Goal: Browse casually

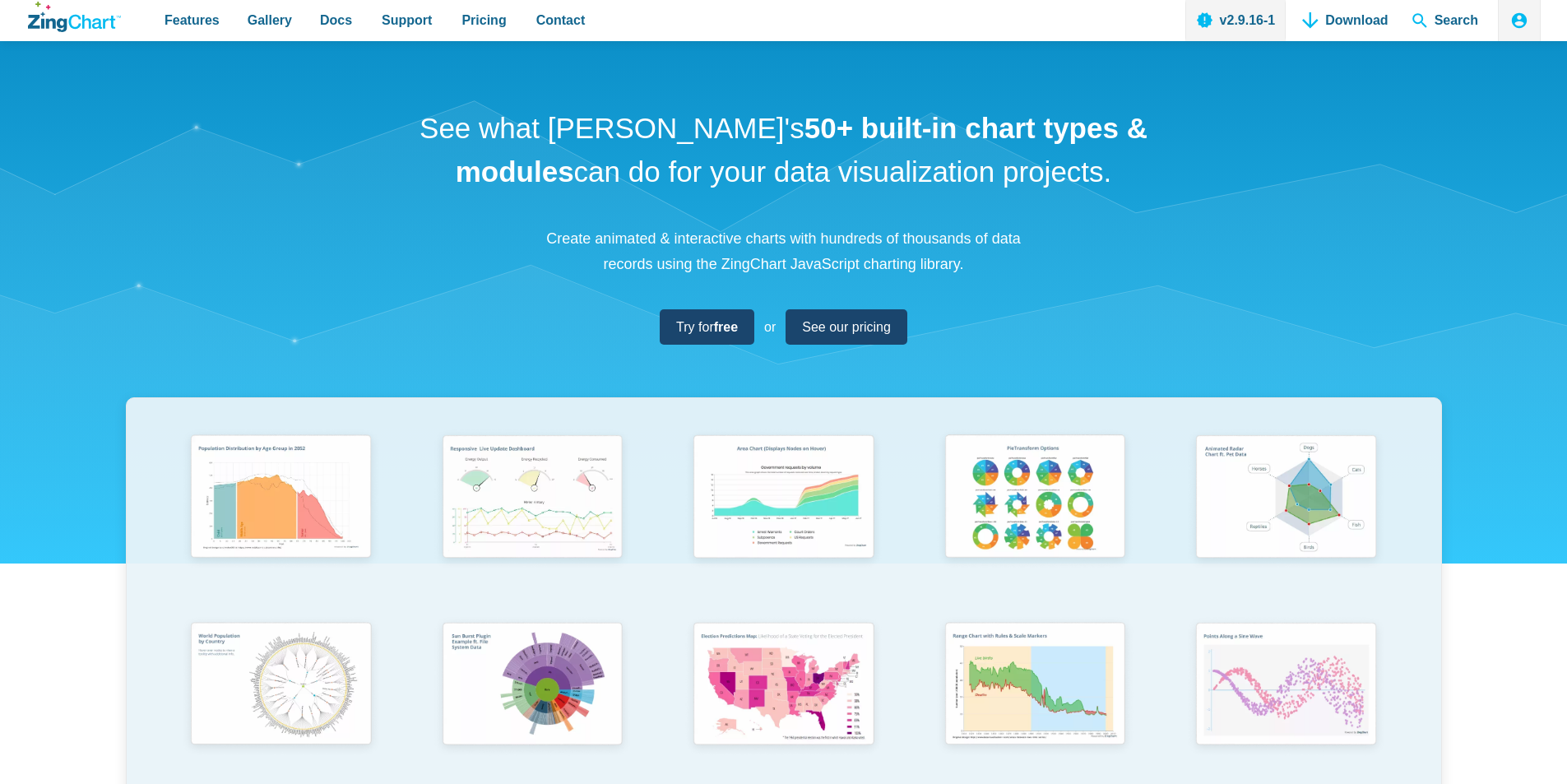
click at [0, 299] on div "See what ZingChart's 50+ built-in chart types & modules can do for your data vi…" at bounding box center [784, 544] width 1567 height 1006
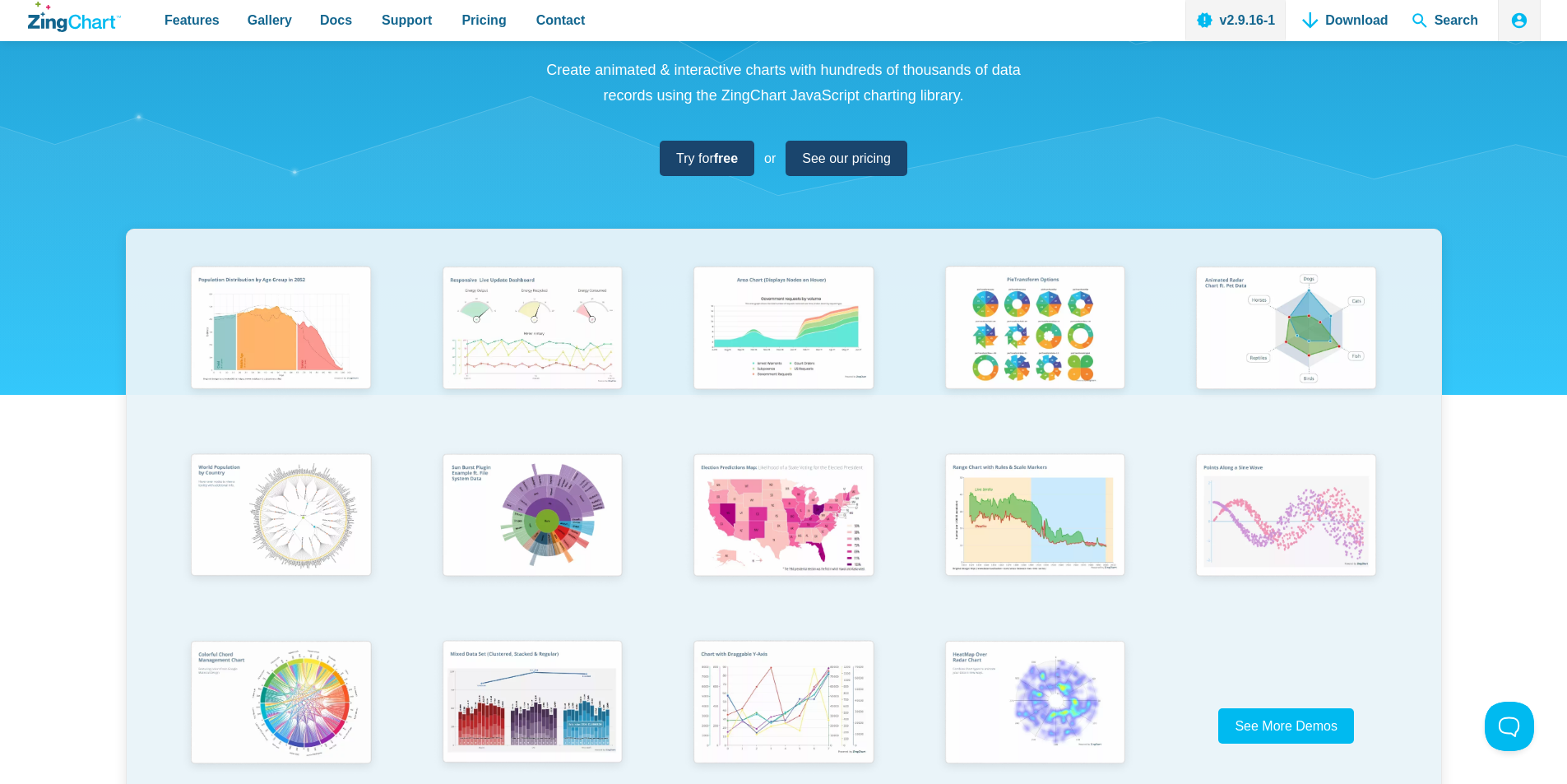
scroll to position [82, 0]
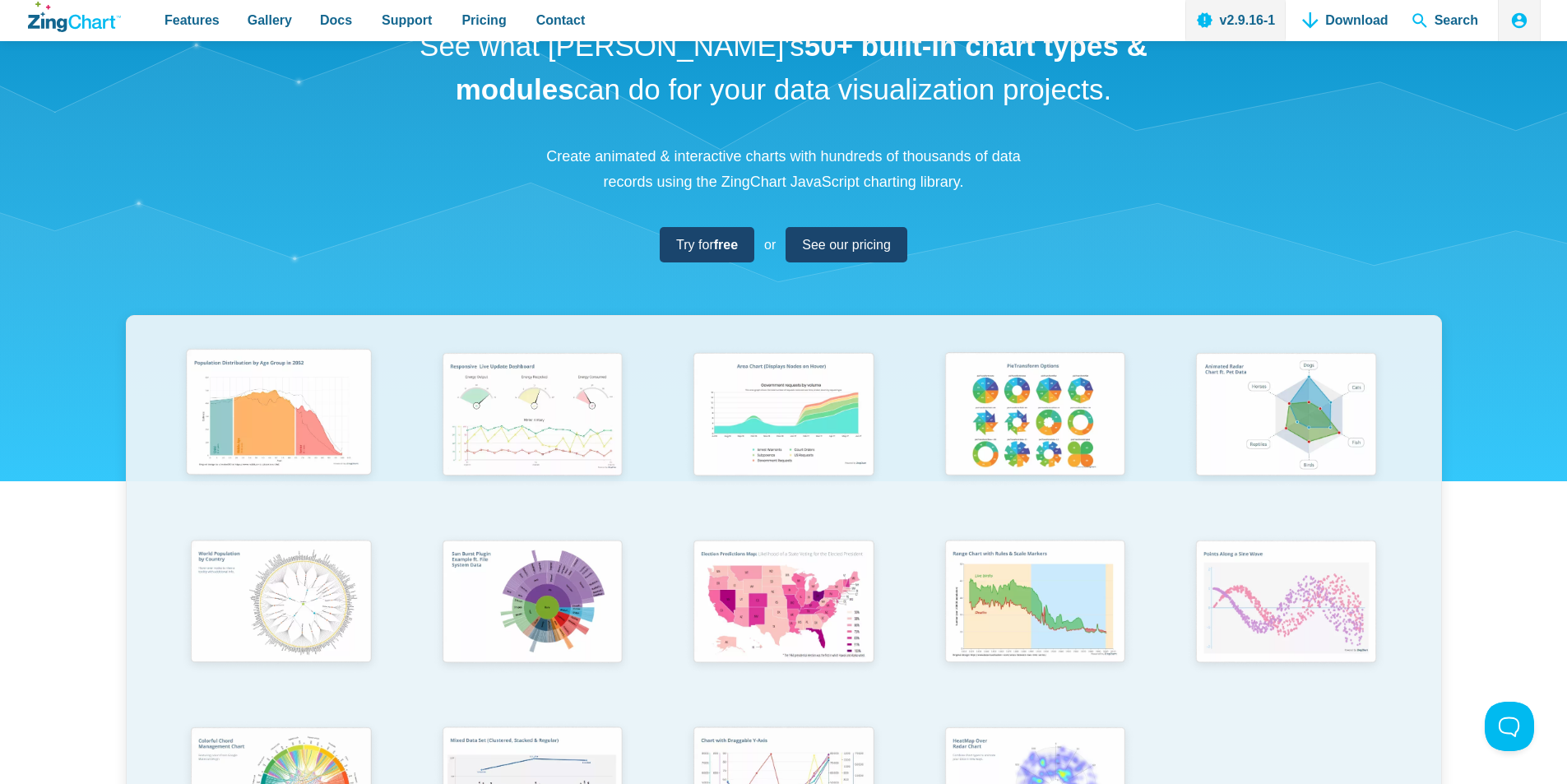
click at [288, 412] on img "App Content" at bounding box center [279, 415] width 208 height 148
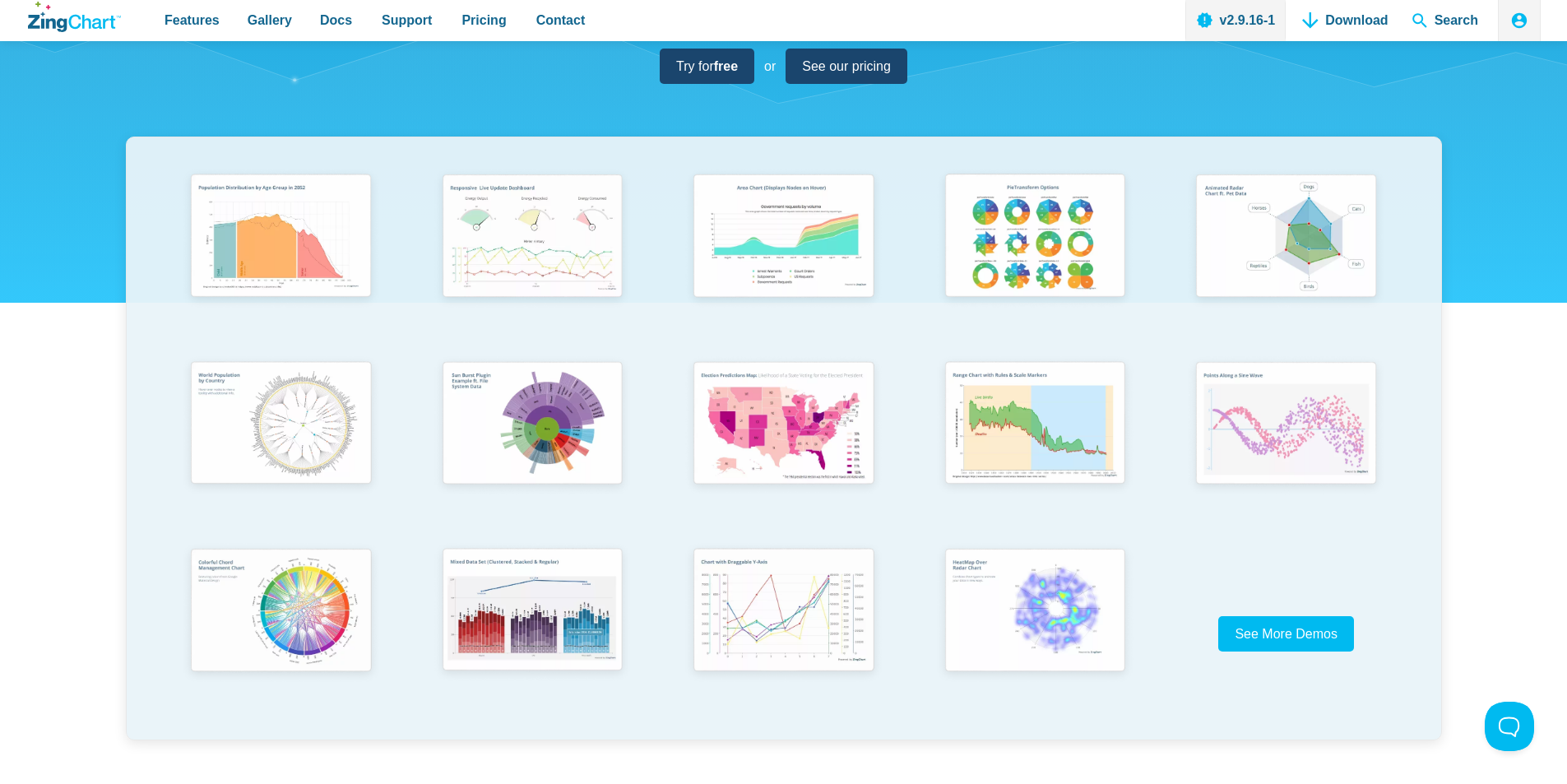
scroll to position [247, 0]
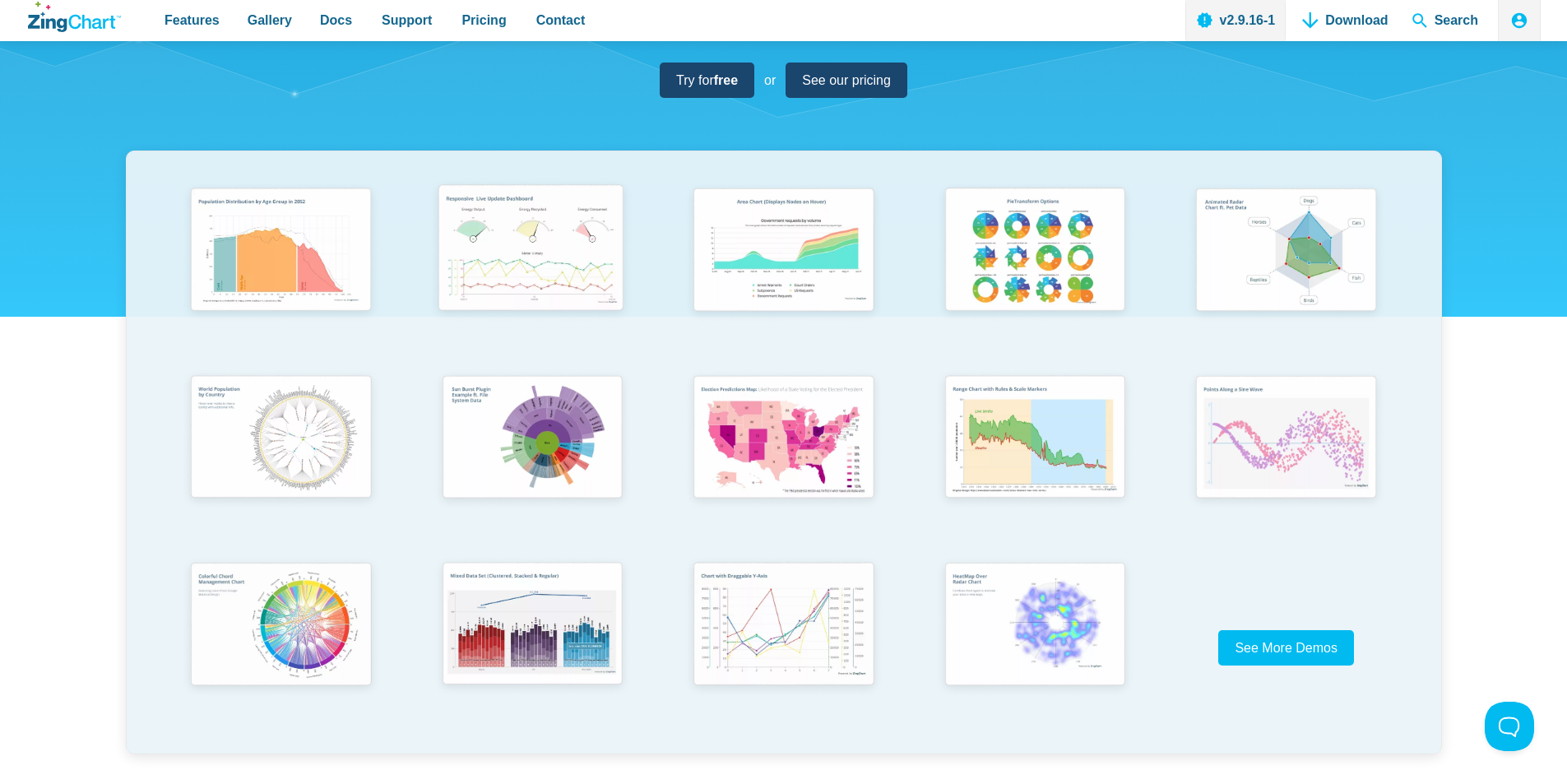
click at [573, 226] on img "App Content" at bounding box center [531, 251] width 208 height 148
